Goal: Transaction & Acquisition: Purchase product/service

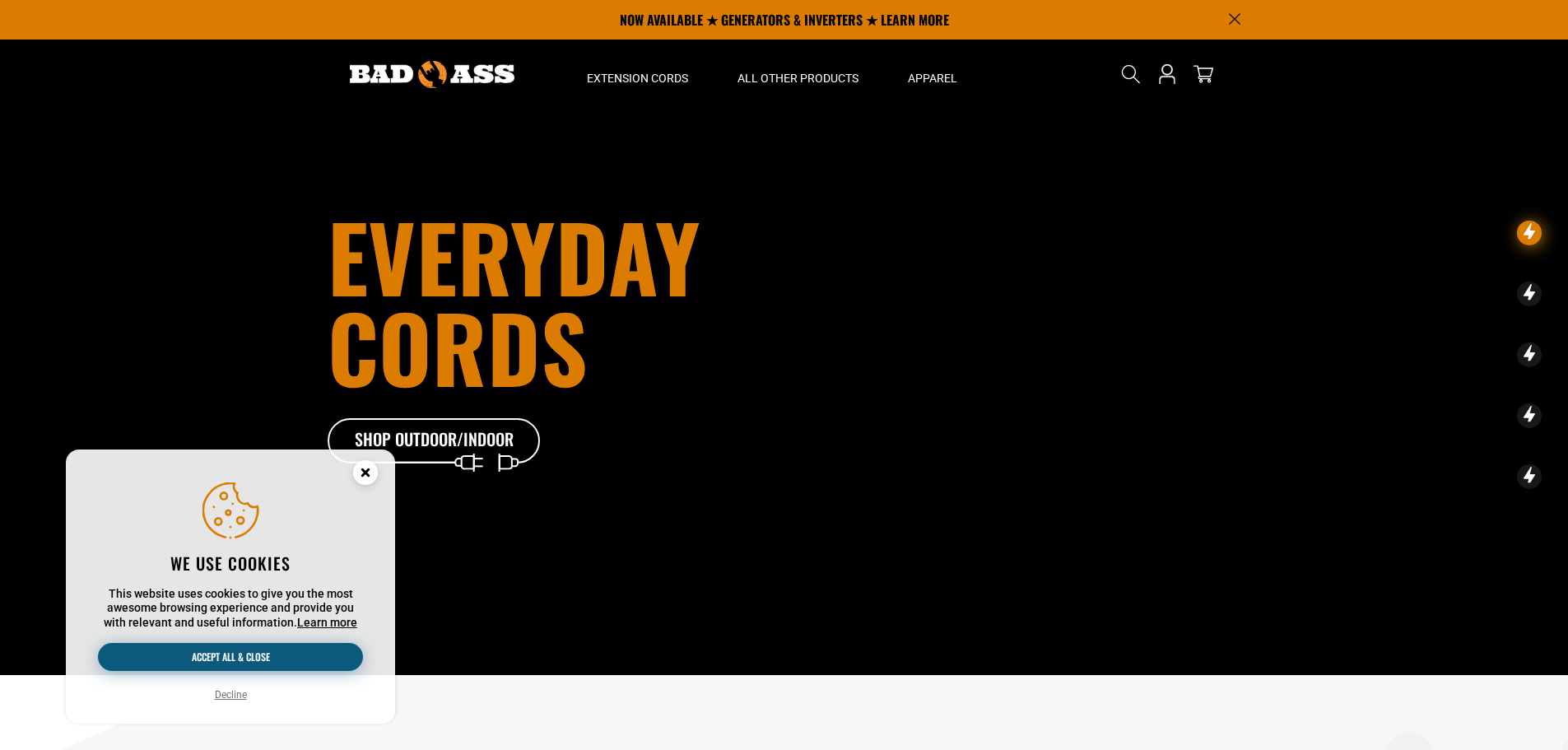
click at [226, 662] on button "Accept all & close" at bounding box center [230, 656] width 265 height 28
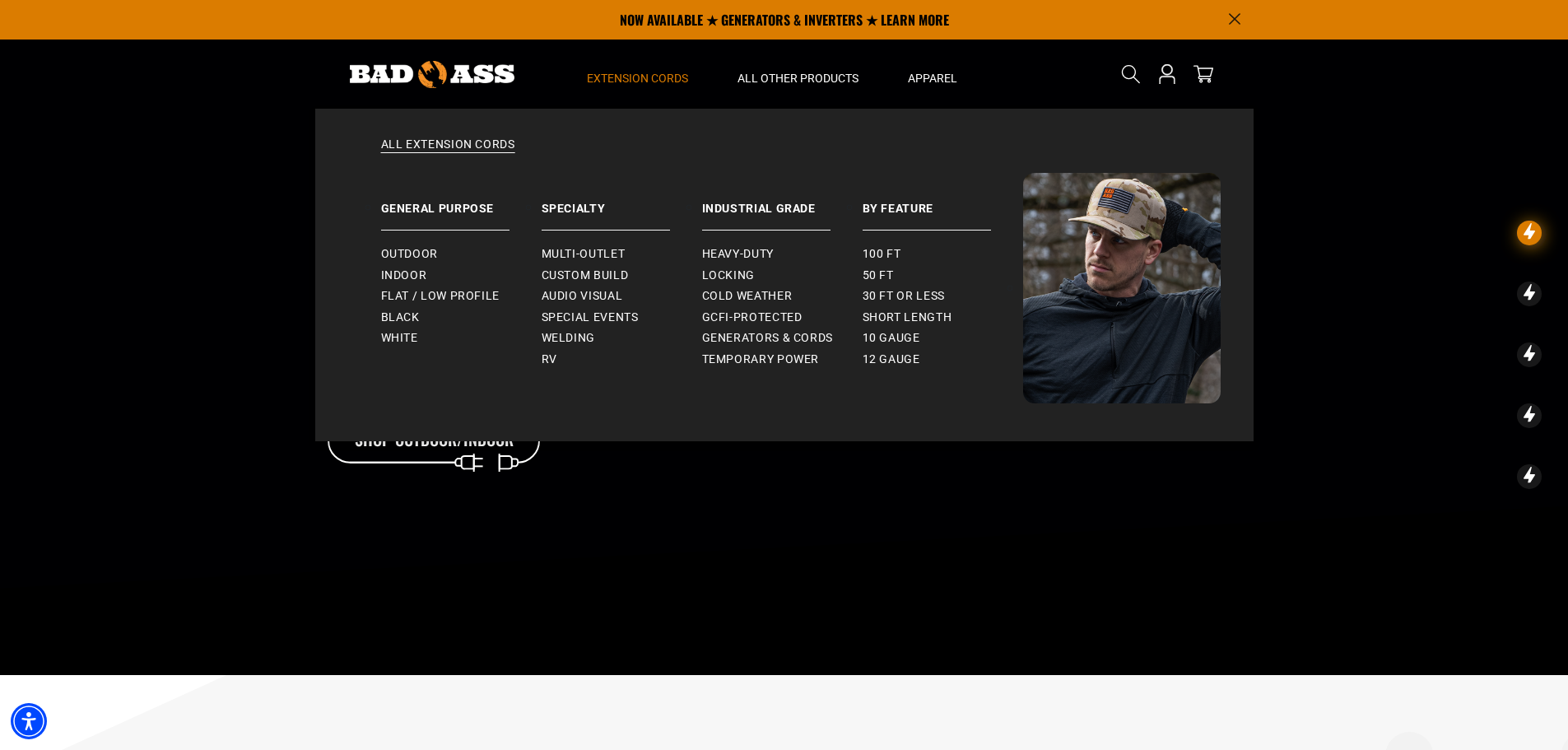
click at [678, 84] on span "Extension Cords" at bounding box center [637, 78] width 101 height 15
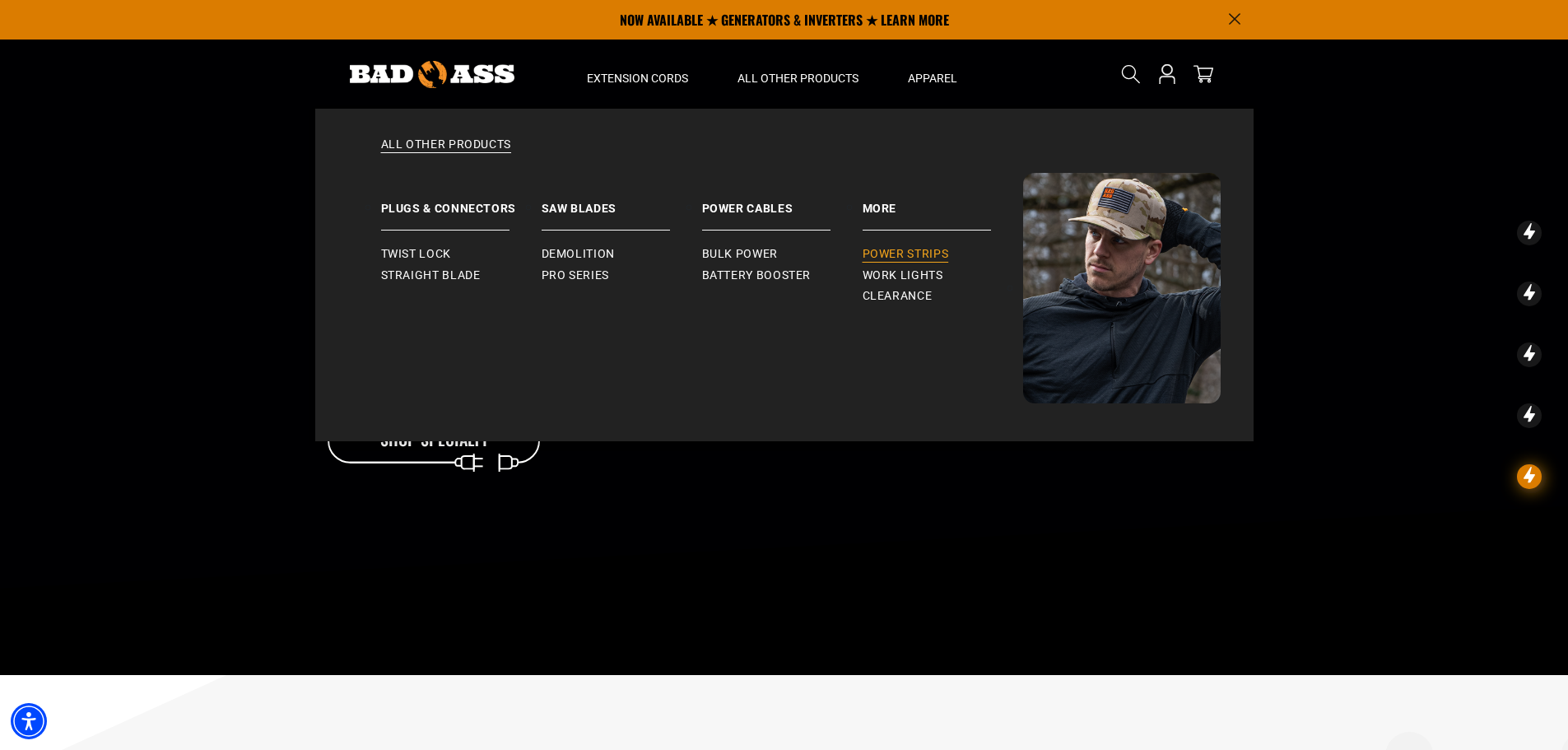
click at [888, 252] on span "Power Strips" at bounding box center [905, 254] width 87 height 15
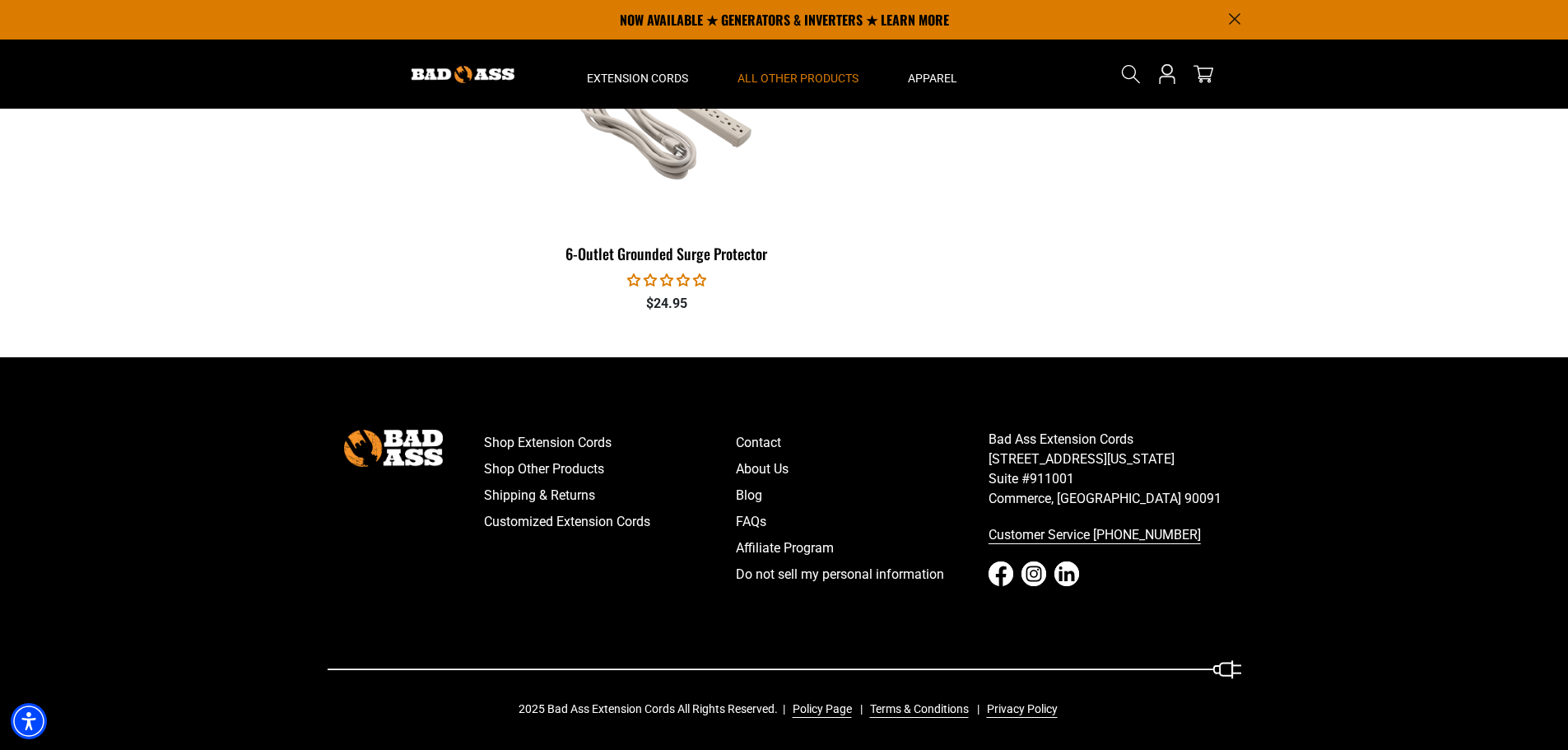
scroll to position [222, 0]
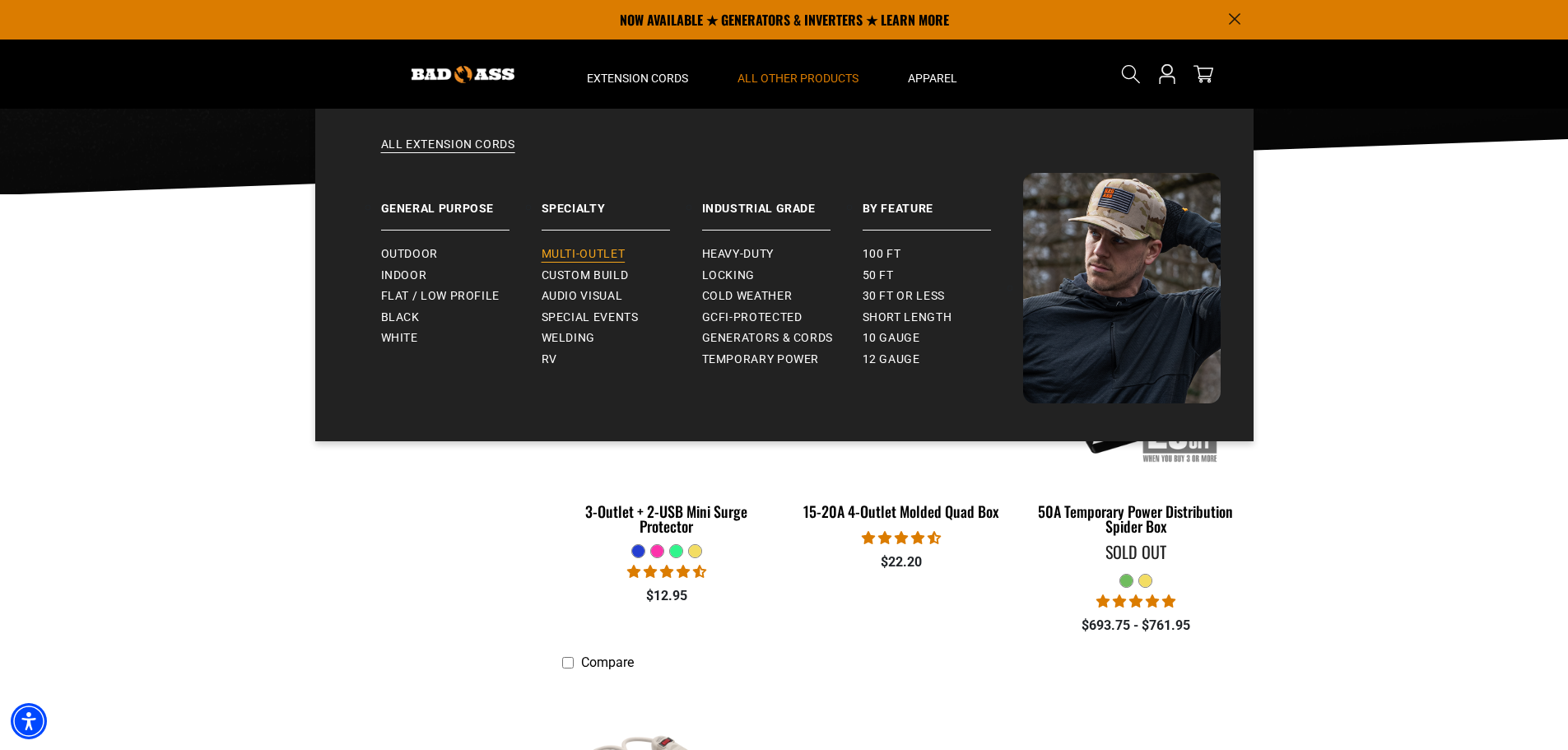
click at [606, 247] on span "Multi-Outlet" at bounding box center [583, 254] width 84 height 15
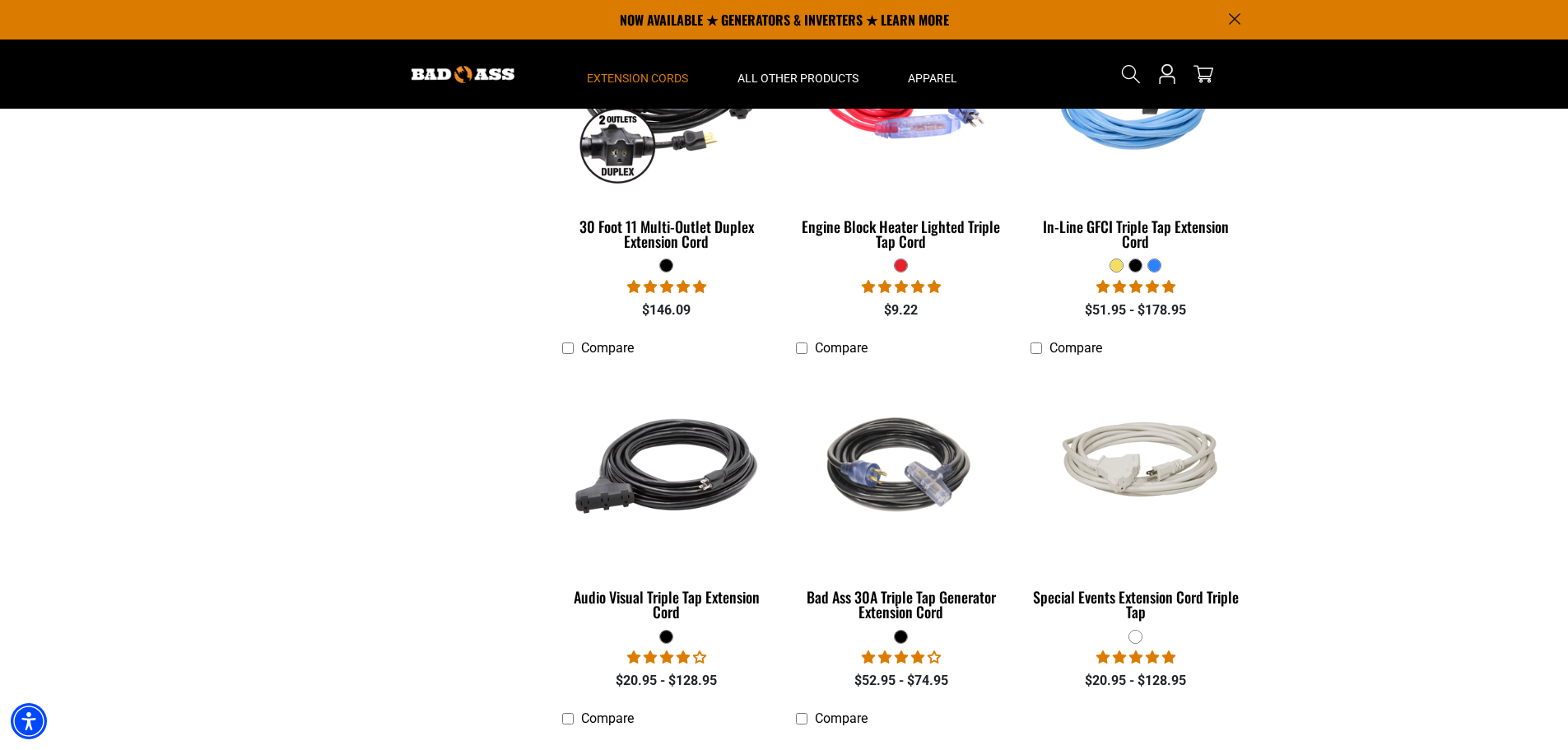
scroll to position [658, 0]
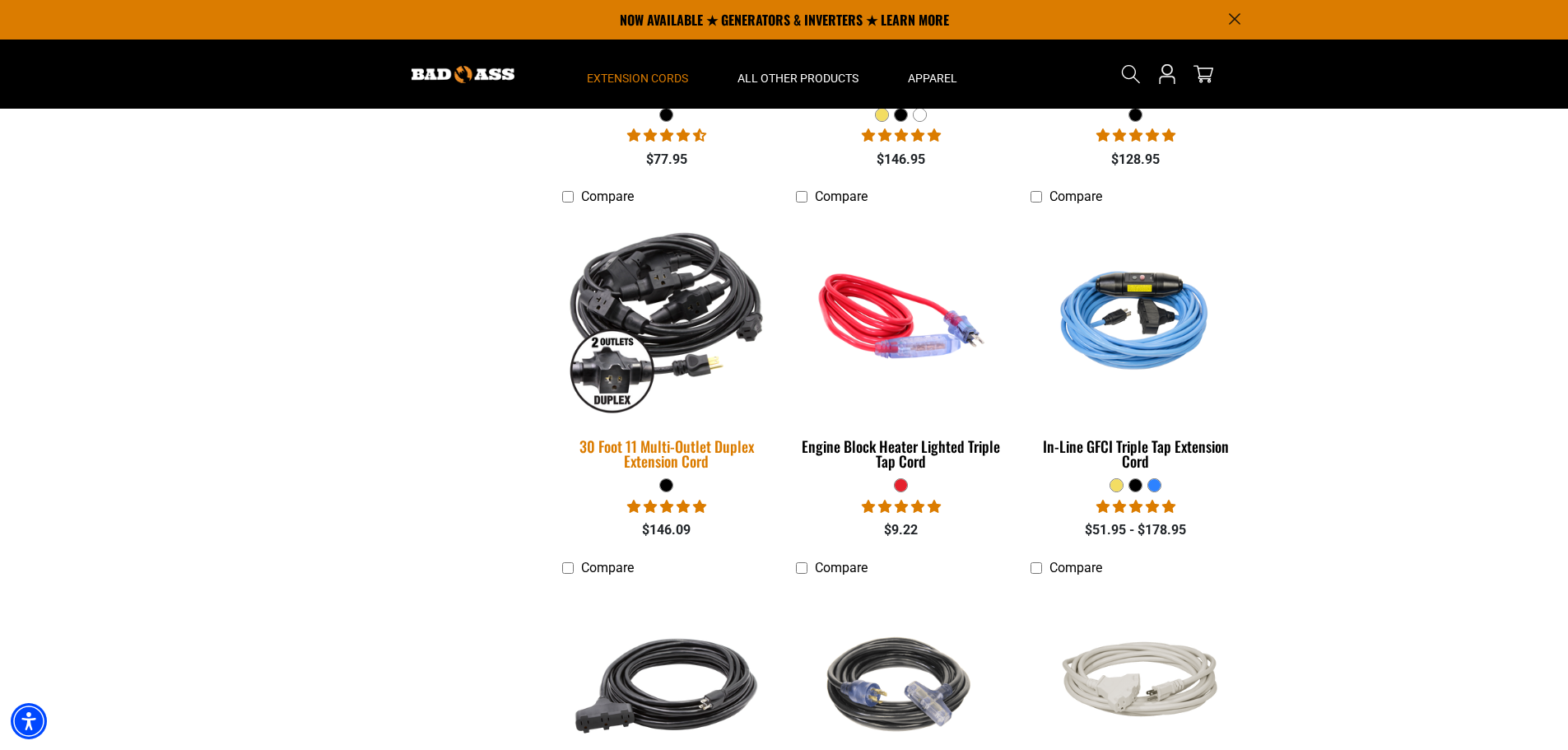
click at [679, 439] on div "30 Foot 11 Multi-Outlet Duplex Extension Cord" at bounding box center [666, 453] width 210 height 29
